Goal: Information Seeking & Learning: Learn about a topic

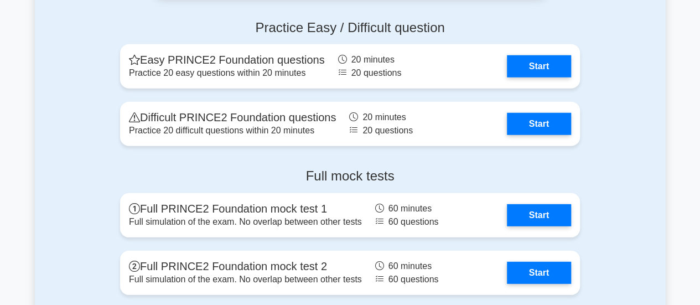
scroll to position [1494, 0]
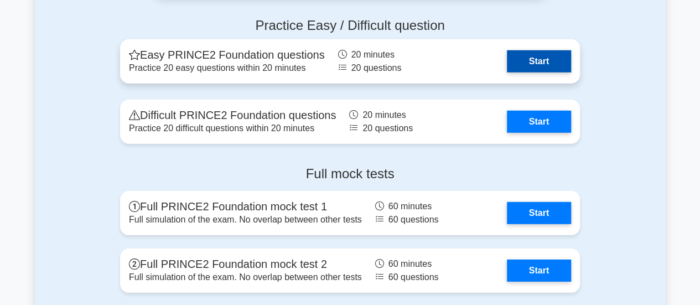
click at [534, 60] on link "Start" at bounding box center [539, 61] width 64 height 22
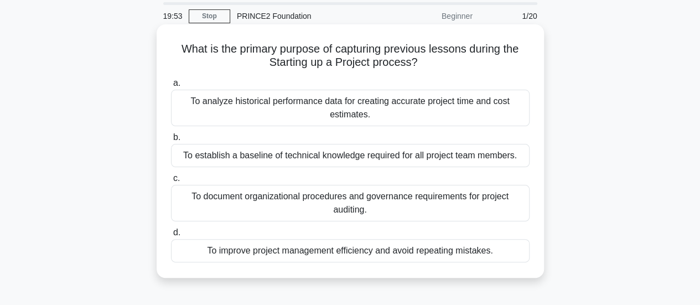
scroll to position [55, 0]
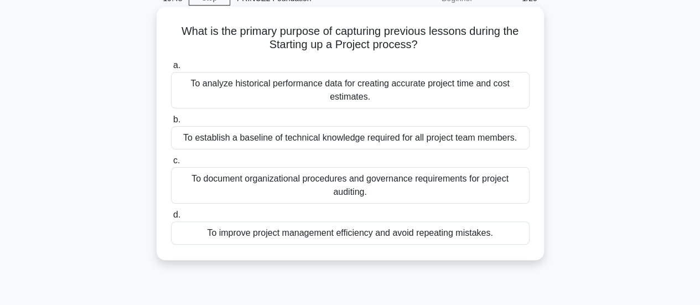
click at [477, 235] on div "To improve project management efficiency and avoid repeating mistakes." at bounding box center [350, 232] width 358 height 23
click at [171, 219] on input "d. To improve project management efficiency and avoid repeating mistakes." at bounding box center [171, 214] width 0 height 7
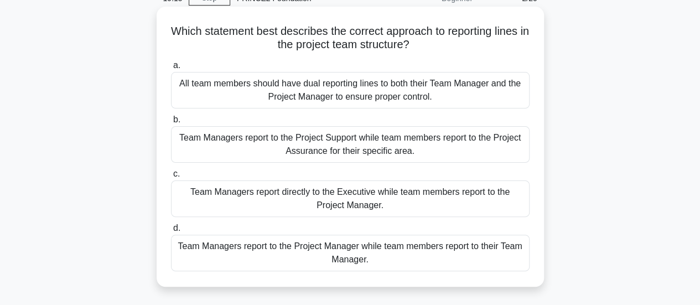
click at [373, 246] on div "Team Managers report to the Project Manager while team members report to their …" at bounding box center [350, 253] width 358 height 37
click at [171, 232] on input "d. Team Managers report to the Project Manager while team members report to the…" at bounding box center [171, 228] width 0 height 7
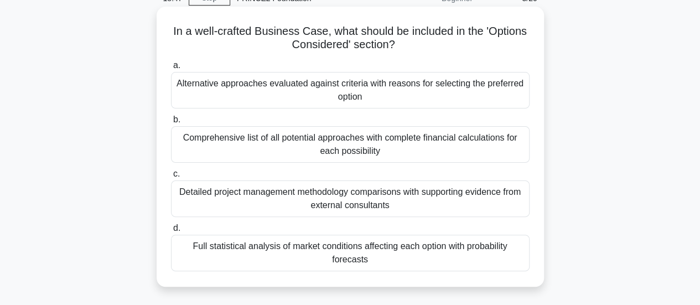
click at [383, 95] on div "Alternative approaches evaluated against criteria with reasons for selecting th…" at bounding box center [350, 90] width 358 height 37
click at [171, 69] on input "a. Alternative approaches evaluated against criteria with reasons for selecting…" at bounding box center [171, 65] width 0 height 7
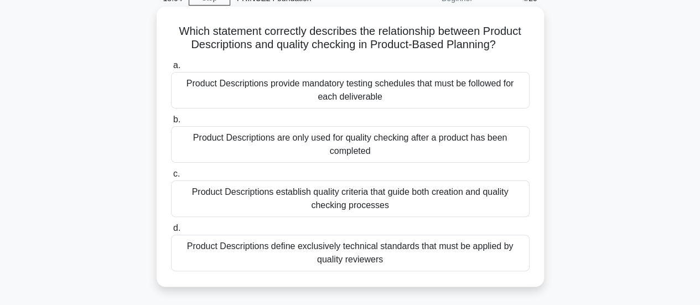
click at [427, 190] on div "Product Descriptions establish quality criteria that guide both creation and qu…" at bounding box center [350, 198] width 358 height 37
click at [171, 178] on input "c. Product Descriptions establish quality criteria that guide both creation and…" at bounding box center [171, 173] width 0 height 7
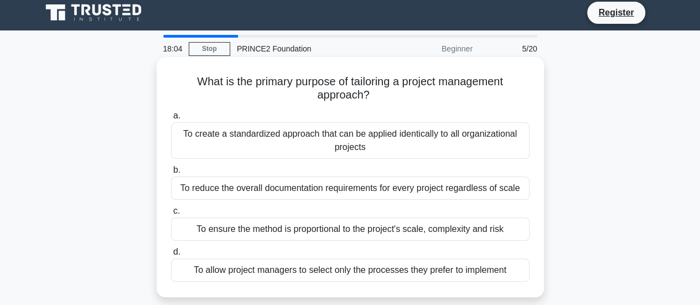
scroll to position [0, 0]
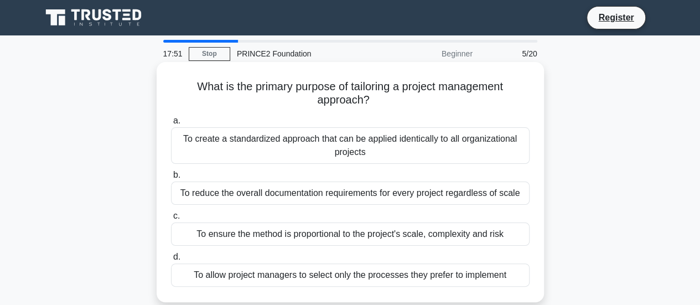
click at [470, 239] on div "To ensure the method is proportional to the project's scale, complexity and risk" at bounding box center [350, 233] width 358 height 23
click at [171, 220] on input "c. To ensure the method is proportional to the project's scale, complexity and …" at bounding box center [171, 215] width 0 height 7
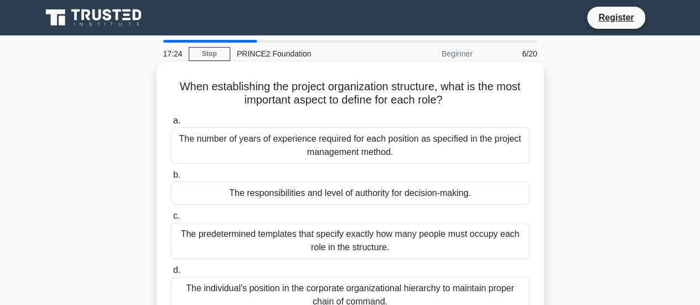
click at [404, 194] on div "The responsibilities and level of authority for decision-making." at bounding box center [350, 192] width 358 height 23
click at [171, 179] on input "b. The responsibilities and level of authority for decision-making." at bounding box center [171, 174] width 0 height 7
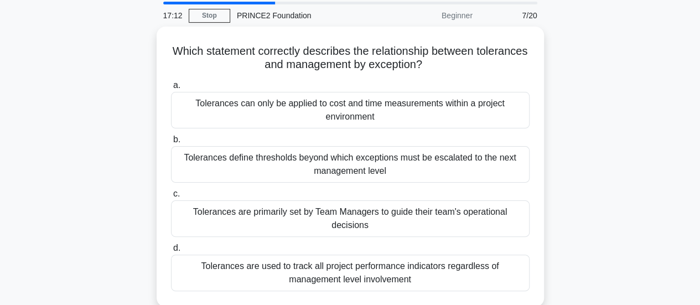
scroll to position [55, 0]
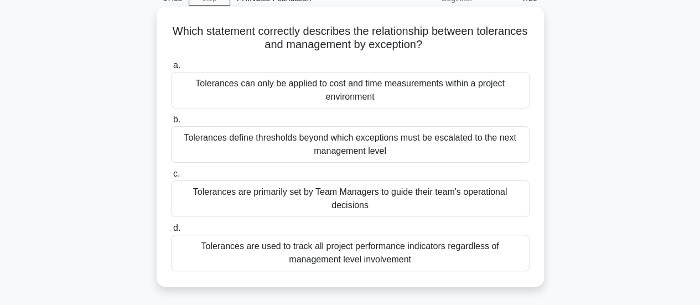
click at [377, 199] on div "Tolerances are primarily set by Team Managers to guide their team's operational…" at bounding box center [350, 198] width 358 height 37
click at [171, 178] on input "c. Tolerances are primarily set by Team Managers to guide their team's operatio…" at bounding box center [171, 173] width 0 height 7
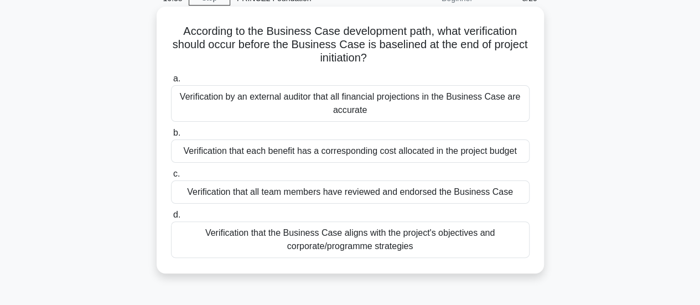
click at [410, 249] on div "Verification that the Business Case aligns with the project's objectives and co…" at bounding box center [350, 239] width 358 height 37
click at [171, 219] on input "d. Verification that the Business Case aligns with the project's objectives and…" at bounding box center [171, 214] width 0 height 7
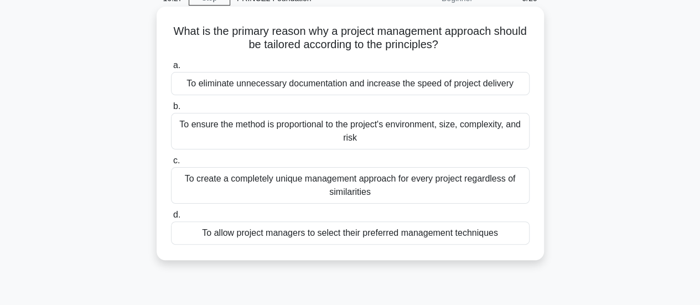
click at [416, 129] on div "To ensure the method is proportional to the project's environment, size, comple…" at bounding box center [350, 131] width 358 height 37
click at [171, 110] on input "b. To ensure the method is proportional to the project's environment, size, com…" at bounding box center [171, 106] width 0 height 7
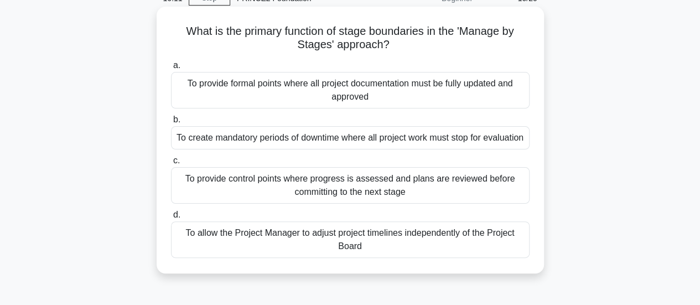
click at [408, 204] on div "To provide control points where progress is assessed and plans are reviewed bef…" at bounding box center [350, 185] width 358 height 37
click at [171, 164] on input "c. To provide control points where progress is assessed and plans are reviewed …" at bounding box center [171, 160] width 0 height 7
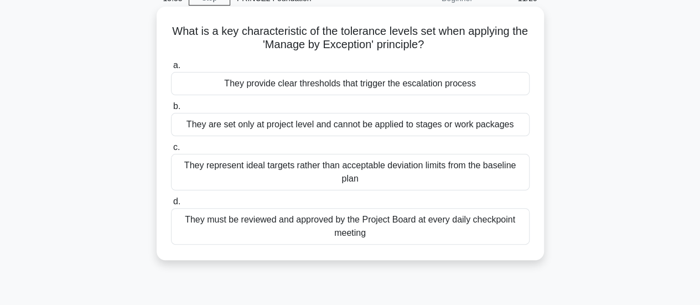
click at [334, 85] on div "They provide clear thresholds that trigger the escalation process" at bounding box center [350, 83] width 358 height 23
click at [171, 69] on input "a. They provide clear thresholds that trigger the escalation process" at bounding box center [171, 65] width 0 height 7
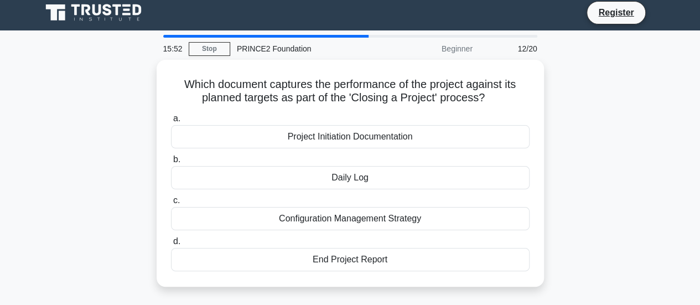
scroll to position [0, 0]
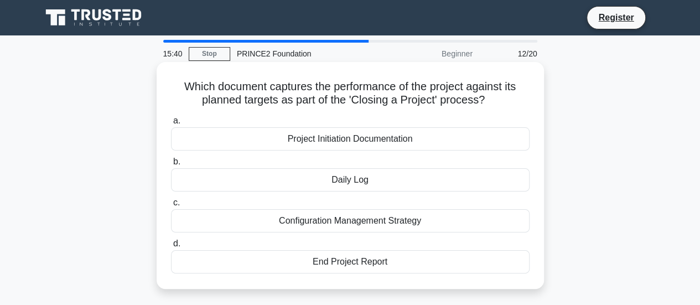
click at [344, 258] on div "End Project Report" at bounding box center [350, 261] width 358 height 23
click at [171, 247] on input "d. End Project Report" at bounding box center [171, 243] width 0 height 7
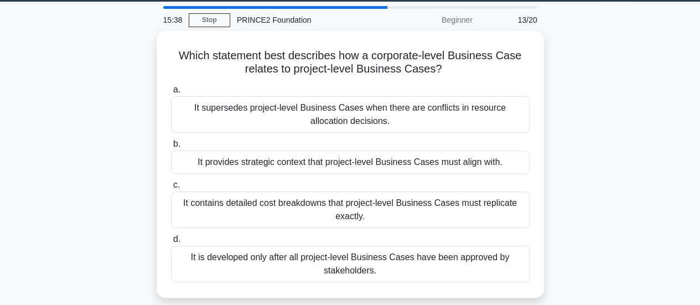
scroll to position [55, 0]
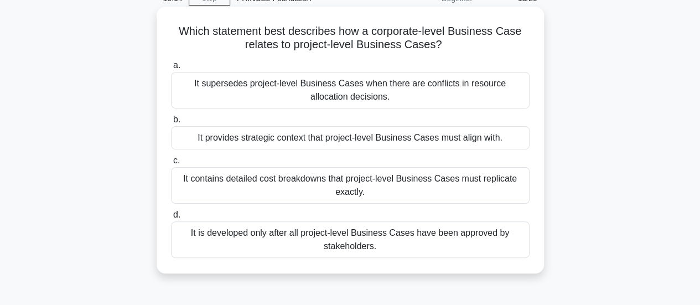
click at [349, 139] on div "It provides strategic context that project-level Business Cases must align with." at bounding box center [350, 137] width 358 height 23
click at [171, 123] on input "b. It provides strategic context that project-level Business Cases must align w…" at bounding box center [171, 119] width 0 height 7
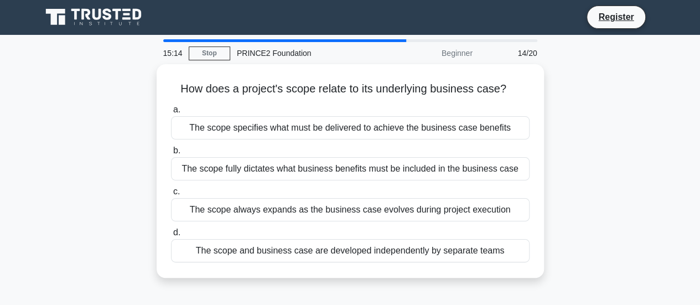
scroll to position [0, 0]
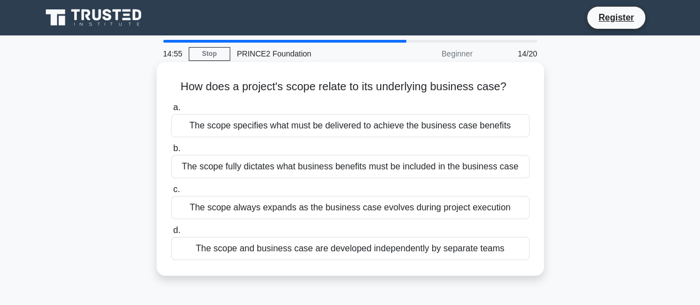
click at [443, 123] on div "The scope specifies what must be delivered to achieve the business case benefits" at bounding box center [350, 125] width 358 height 23
click at [171, 111] on input "a. The scope specifies what must be delivered to achieve the business case bene…" at bounding box center [171, 107] width 0 height 7
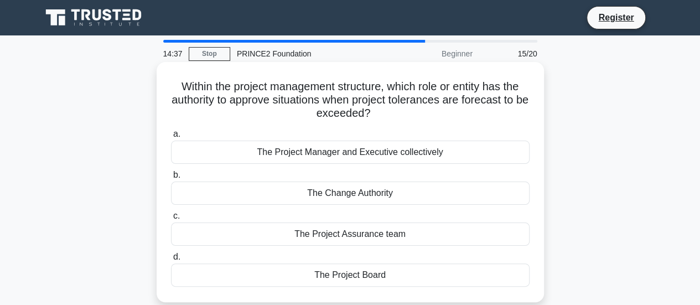
click at [390, 275] on div "The Project Board" at bounding box center [350, 274] width 358 height 23
click at [171, 261] on input "d. The Project Board" at bounding box center [171, 256] width 0 height 7
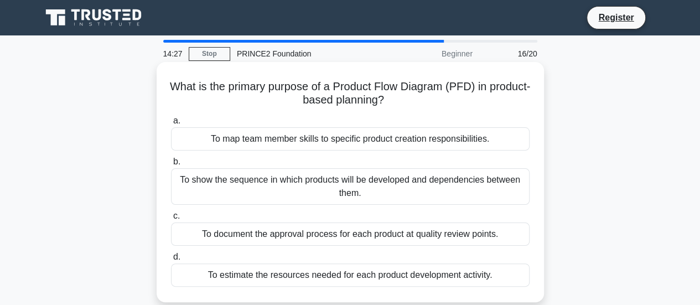
click at [427, 279] on div "To estimate the resources needed for each product development activity." at bounding box center [350, 274] width 358 height 23
click at [171, 261] on input "d. To estimate the resources needed for each product development activity." at bounding box center [171, 256] width 0 height 7
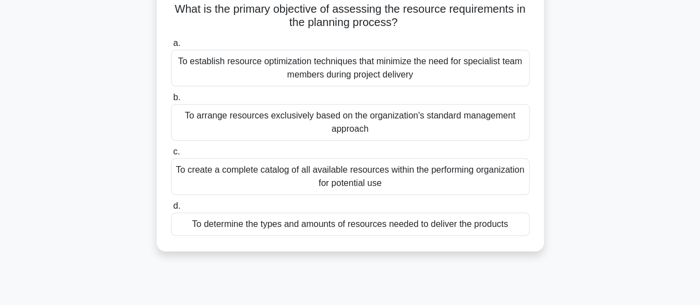
scroll to position [55, 0]
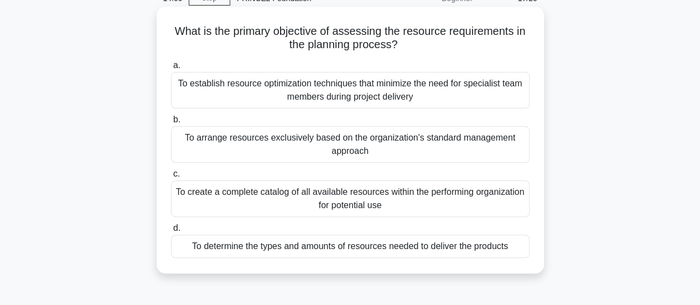
click at [357, 251] on div "To determine the types and amounts of resources needed to deliver the products" at bounding box center [350, 246] width 358 height 23
click at [171, 232] on input "d. To determine the types and amounts of resources needed to deliver the produc…" at bounding box center [171, 228] width 0 height 7
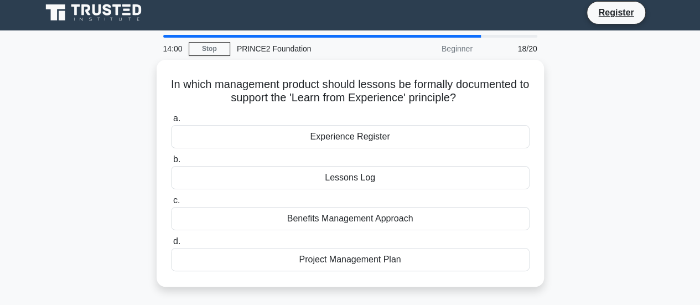
scroll to position [0, 0]
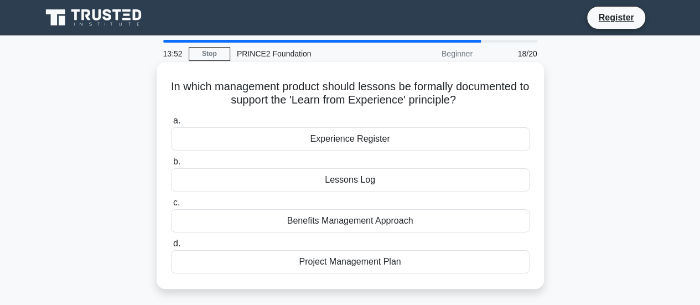
click at [397, 181] on div "Lessons Log" at bounding box center [350, 179] width 358 height 23
click at [171, 165] on input "b. Lessons Log" at bounding box center [171, 161] width 0 height 7
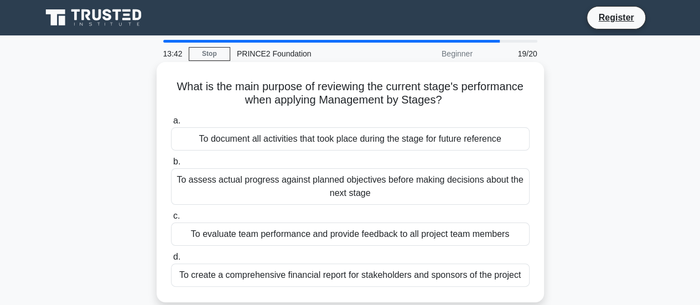
click at [454, 183] on div "To assess actual progress against planned objectives before making decisions ab…" at bounding box center [350, 186] width 358 height 37
click at [171, 165] on input "b. To assess actual progress against planned objectives before making decisions…" at bounding box center [171, 161] width 0 height 7
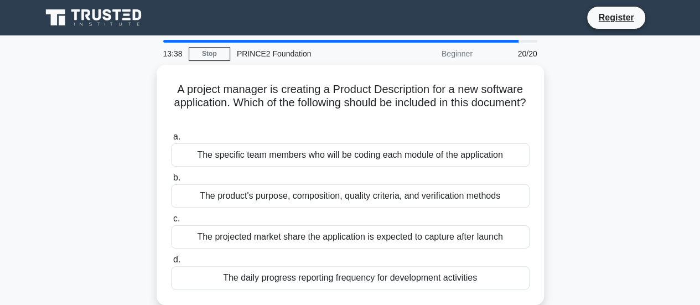
scroll to position [55, 0]
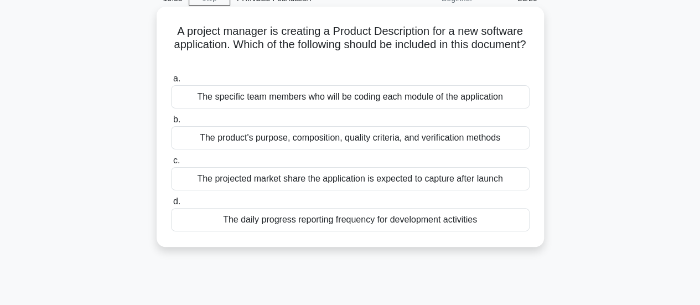
click at [439, 139] on div "The product's purpose, composition, quality criteria, and verification methods" at bounding box center [350, 137] width 358 height 23
click at [171, 123] on input "b. The product's purpose, composition, quality criteria, and verification metho…" at bounding box center [171, 119] width 0 height 7
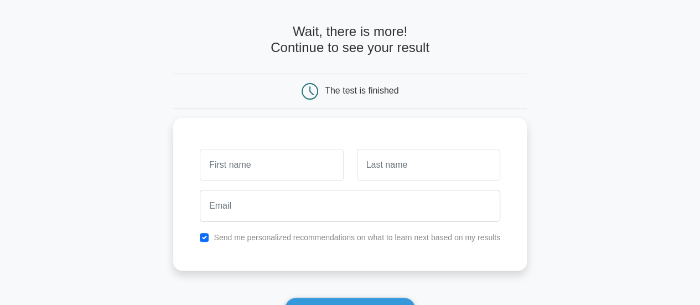
scroll to position [55, 0]
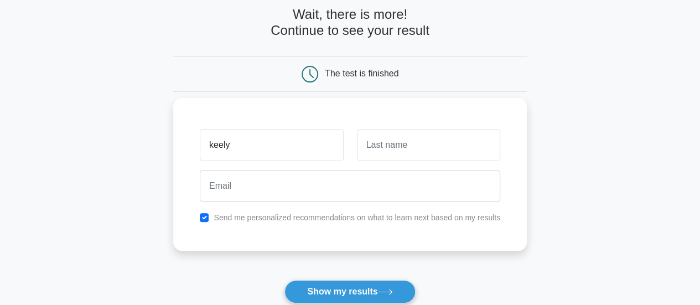
type input "keely"
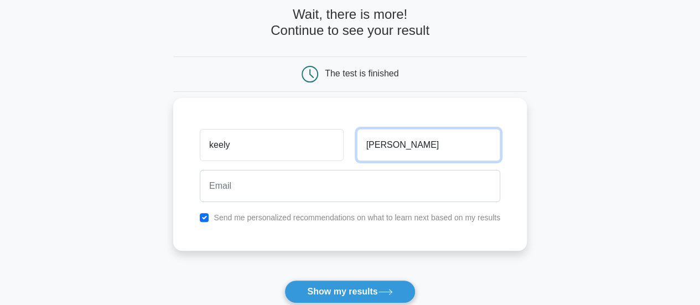
type input "haigh"
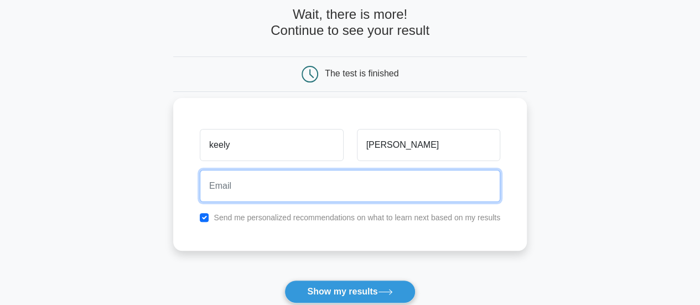
click at [238, 181] on input "email" at bounding box center [350, 186] width 300 height 32
type input "keelyhaighxox@gmail.com"
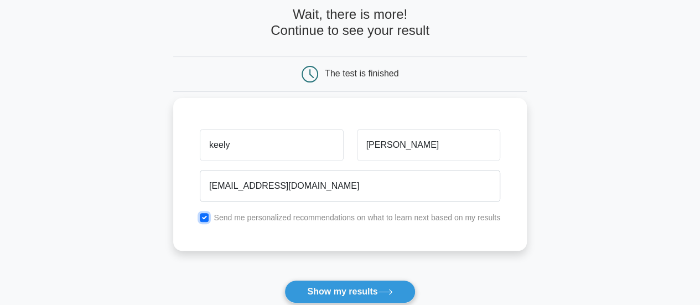
click at [202, 215] on input "checkbox" at bounding box center [204, 217] width 9 height 9
checkbox input "false"
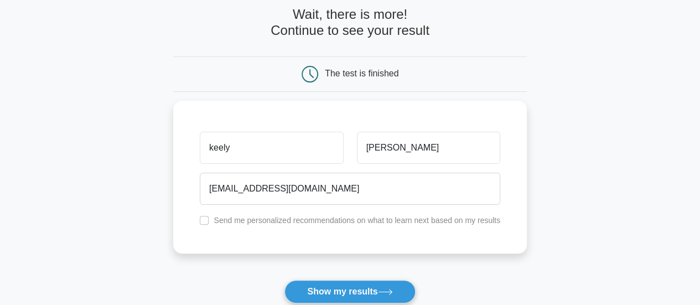
click at [362, 289] on button "Show my results" at bounding box center [349, 291] width 131 height 23
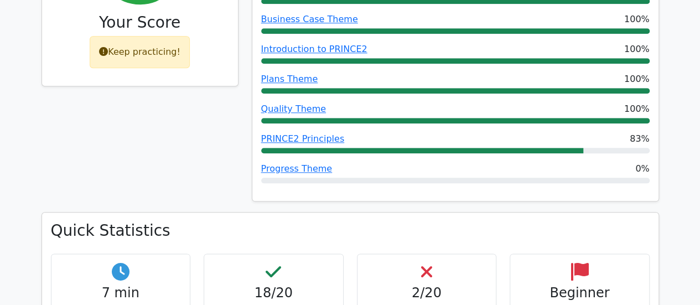
scroll to position [609, 0]
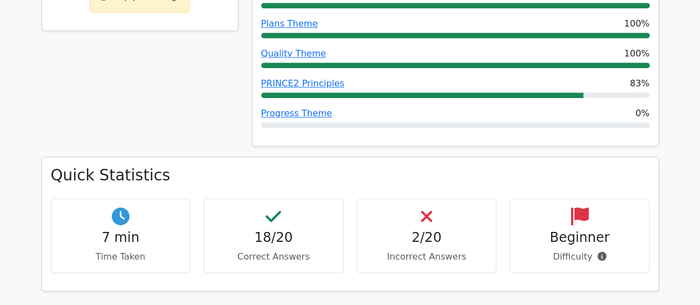
click at [425, 230] on h4 "2/20" at bounding box center [426, 238] width 121 height 16
click at [422, 207] on icon at bounding box center [426, 216] width 11 height 18
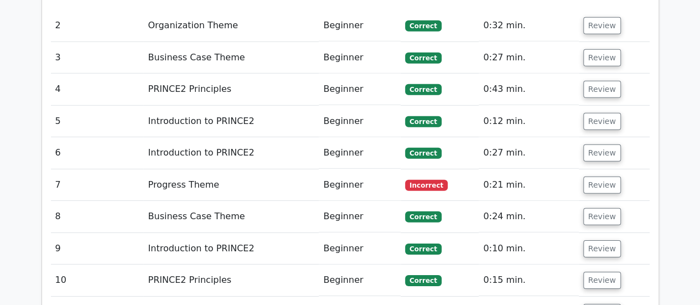
scroll to position [1604, 0]
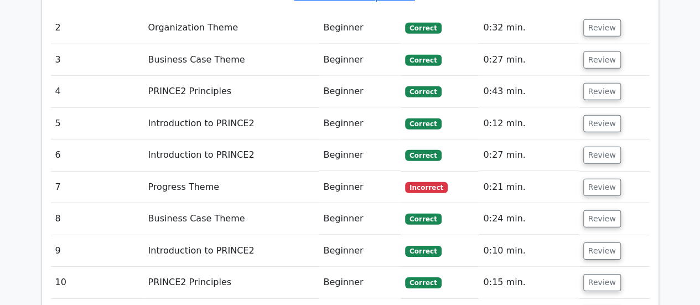
click at [416, 182] on span "Incorrect" at bounding box center [426, 187] width 43 height 11
click at [595, 179] on button "Review" at bounding box center [602, 187] width 38 height 17
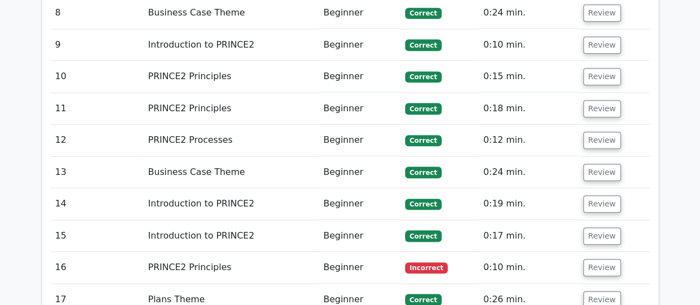
scroll to position [2434, 0]
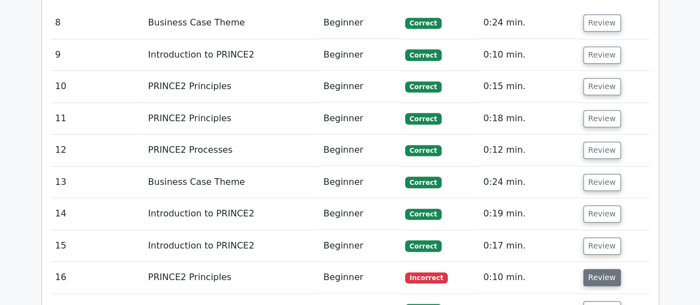
click at [595, 269] on button "Review" at bounding box center [602, 277] width 38 height 17
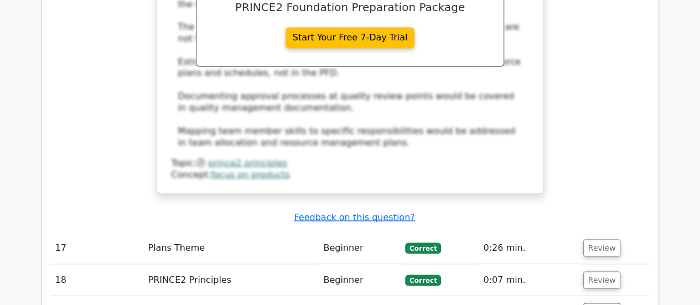
scroll to position [2932, 0]
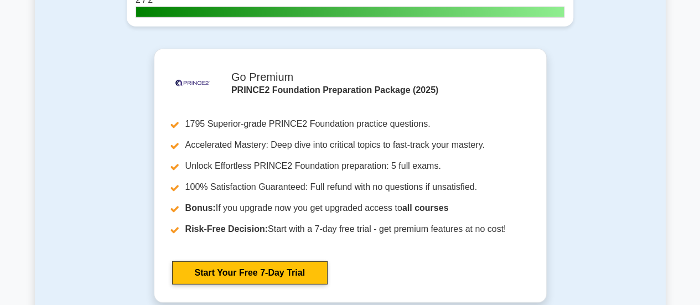
scroll to position [1494, 0]
